Goal: Task Accomplishment & Management: Use online tool/utility

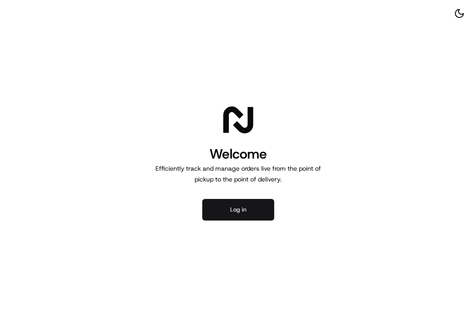
click at [232, 211] on button "Log in" at bounding box center [238, 210] width 72 height 22
